Goal: Check status: Check status

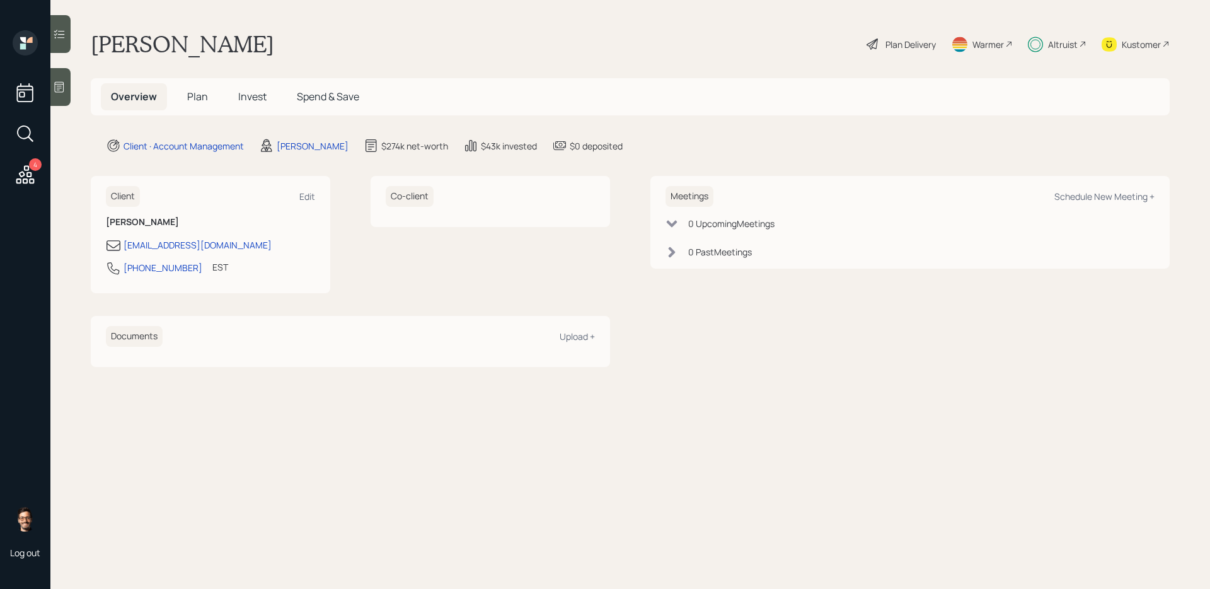
click at [255, 95] on span "Invest" at bounding box center [252, 97] width 28 height 14
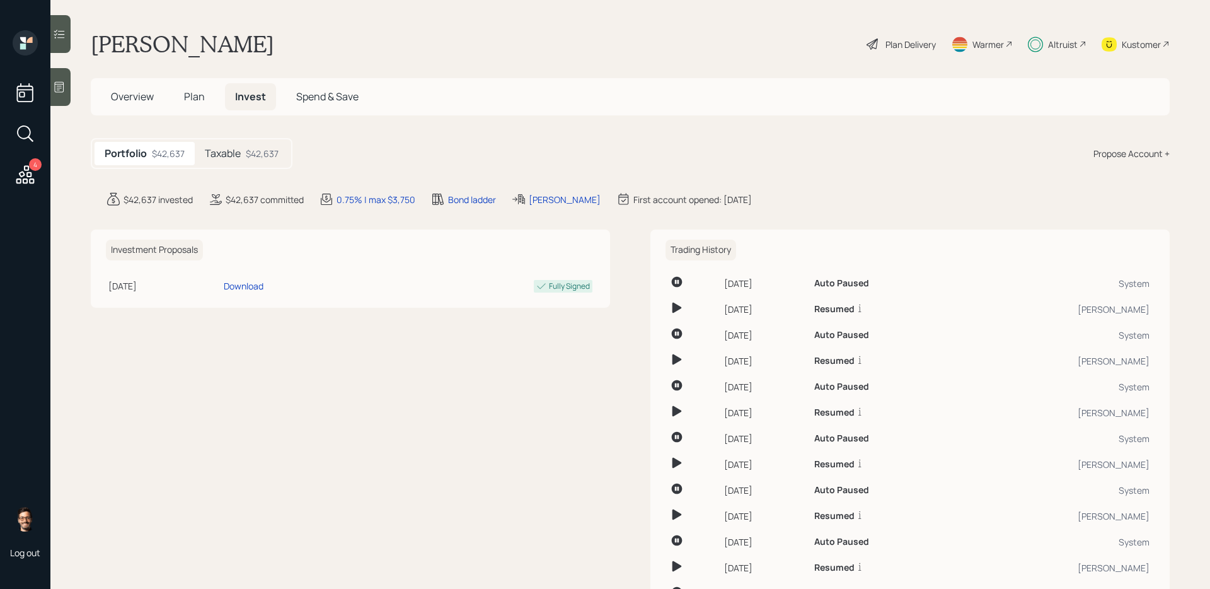
click at [64, 25] on div at bounding box center [60, 34] width 20 height 38
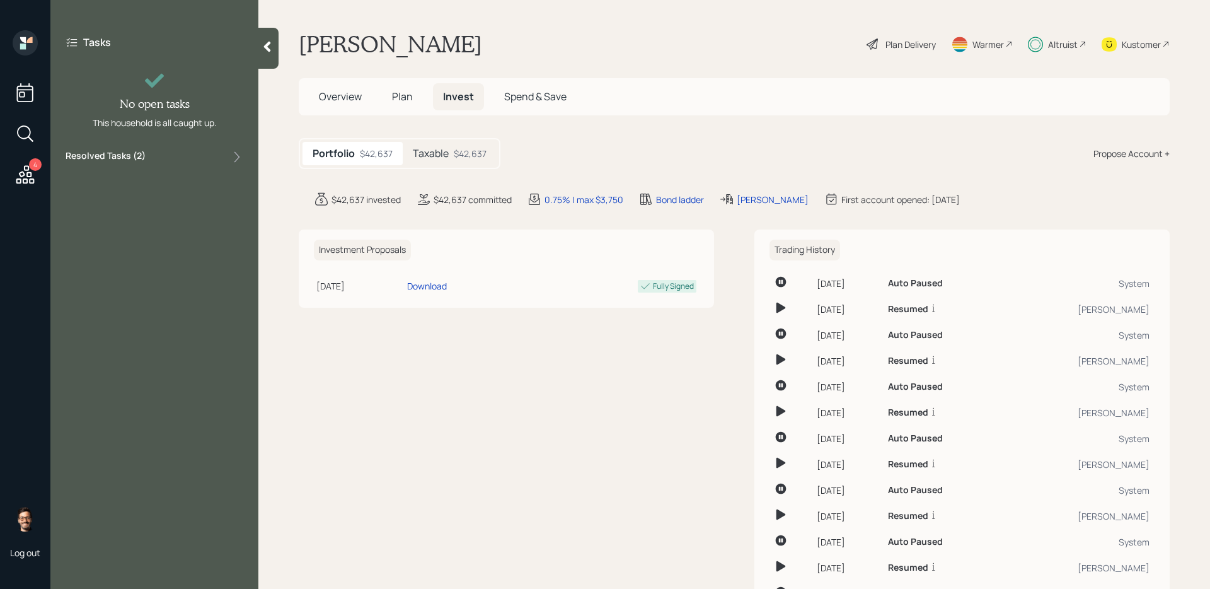
click at [139, 165] on div "Tasks No open tasks This household is all caught up. Resolved Tasks ( 2 )" at bounding box center [154, 99] width 208 height 139
click at [139, 158] on label "Resolved Tasks ( 2 )" at bounding box center [106, 156] width 80 height 15
click at [403, 94] on span "Plan" at bounding box center [402, 97] width 21 height 14
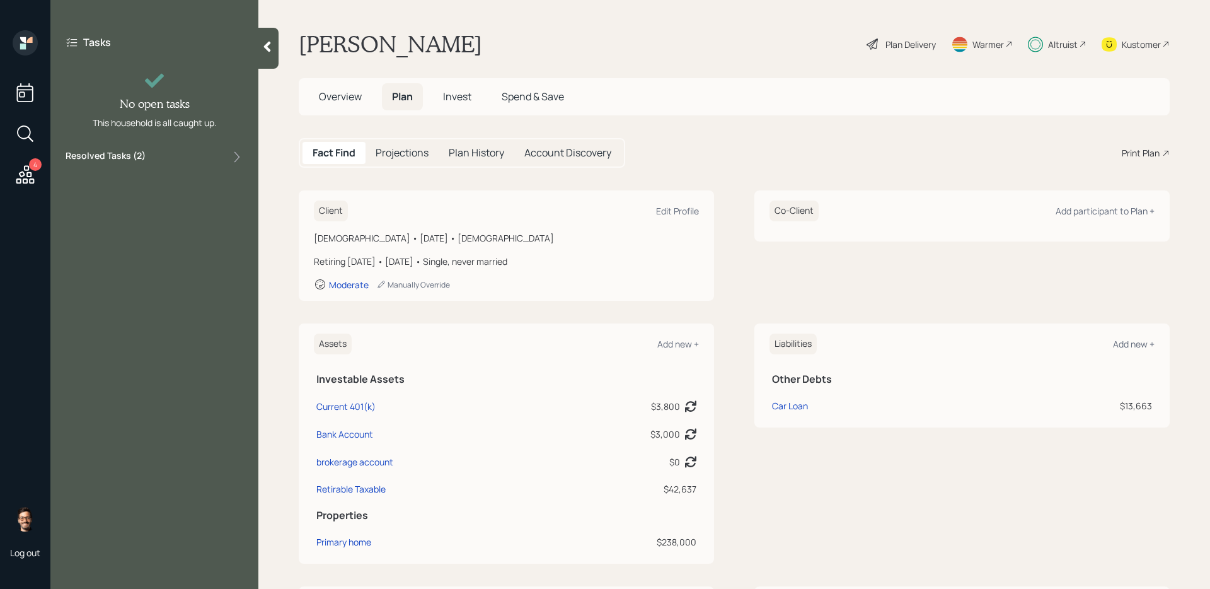
click at [443, 98] on h5 "Invest" at bounding box center [457, 96] width 49 height 27
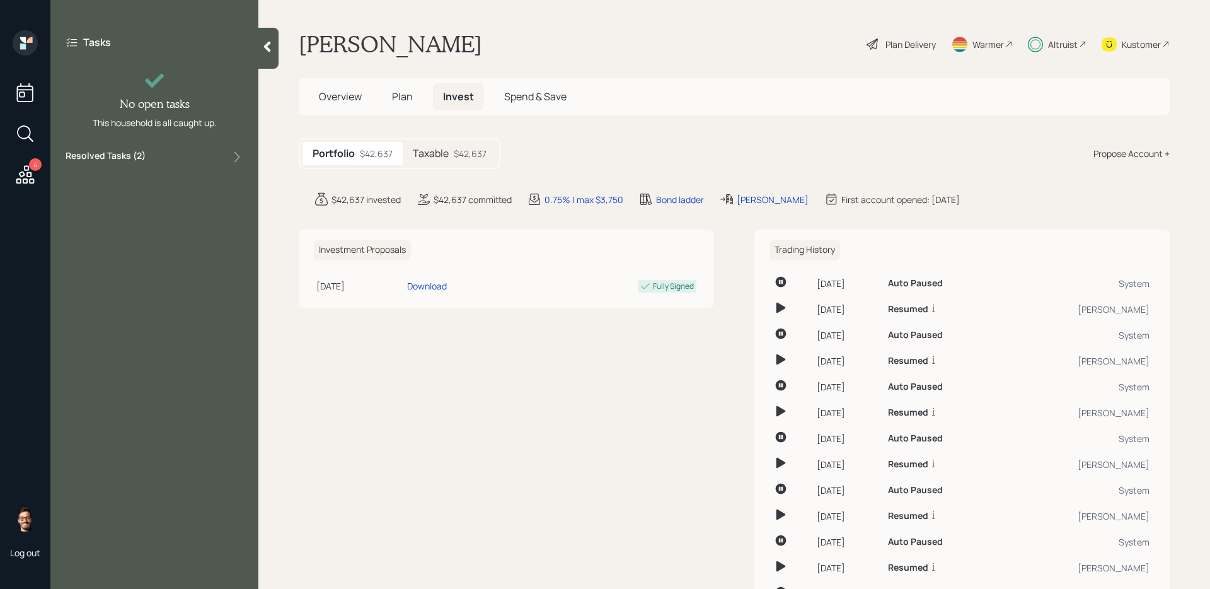
click at [451, 146] on div "Taxable $42,637" at bounding box center [450, 153] width 94 height 23
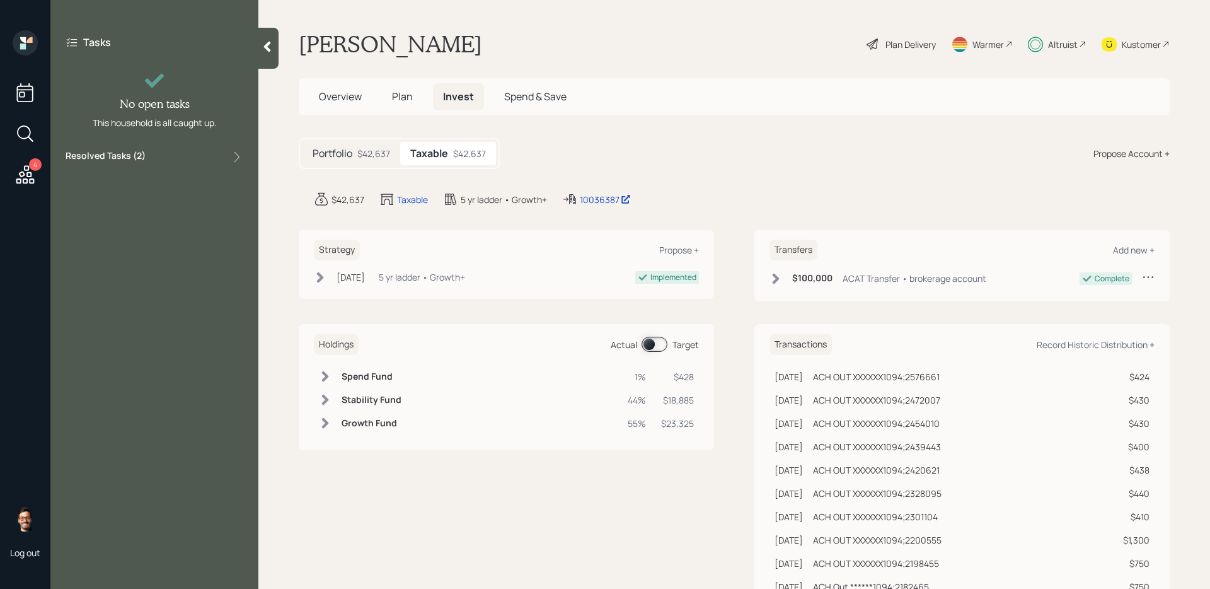
click at [659, 341] on span at bounding box center [655, 344] width 26 height 15
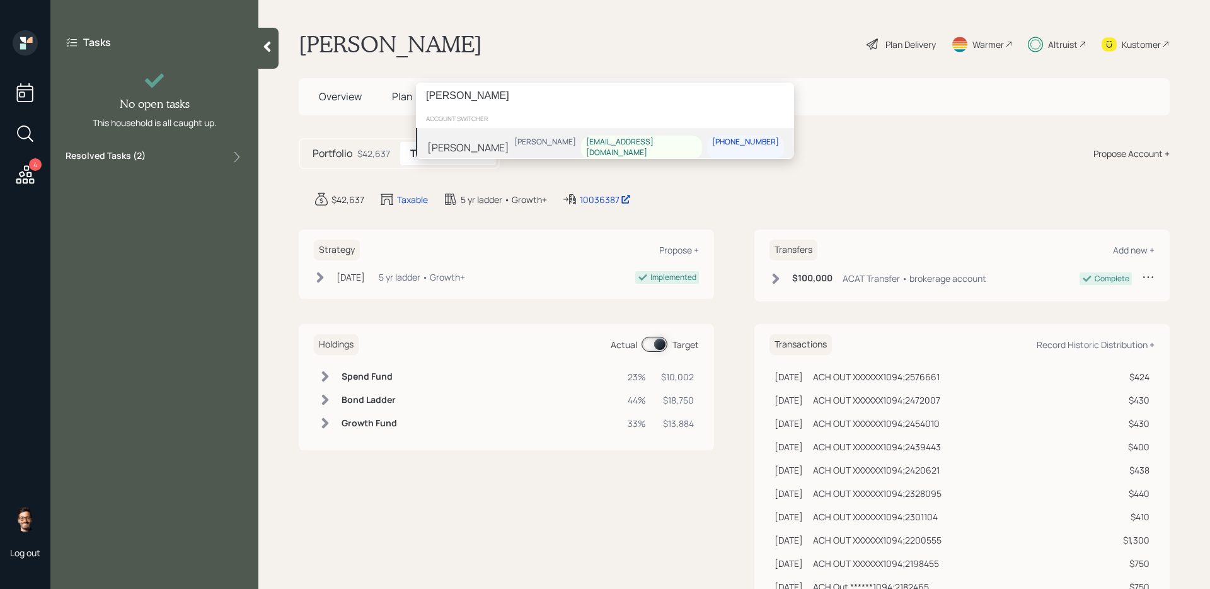
type input "[PERSON_NAME]"
